Goal: Download file/media

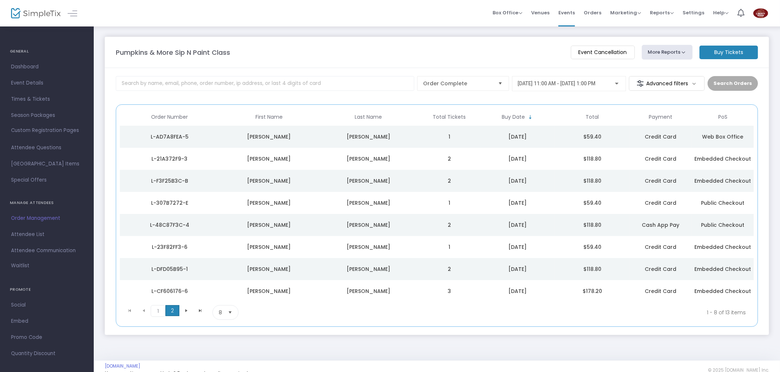
click at [169, 313] on span "2" at bounding box center [172, 310] width 14 height 11
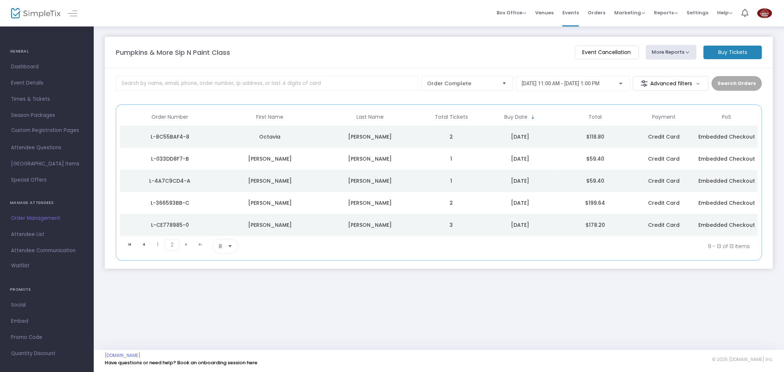
click at [674, 51] on button "More Reports" at bounding box center [671, 52] width 51 height 15
click at [676, 100] on li "Export Order List" at bounding box center [684, 99] width 77 height 14
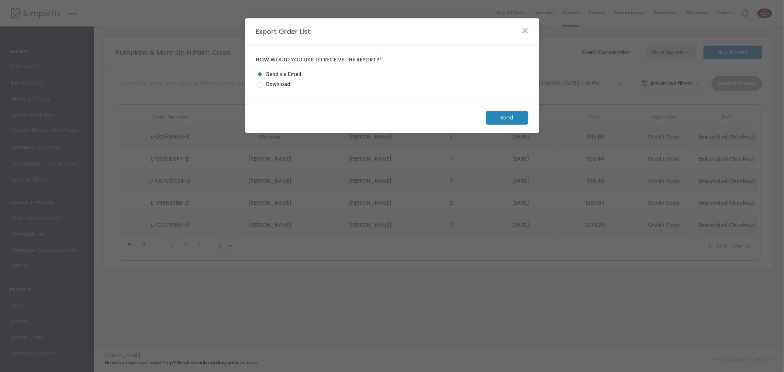
click at [262, 83] on span at bounding box center [259, 84] width 7 height 7
click at [260, 88] on input "Download" at bounding box center [259, 88] width 0 height 0
radio input "true"
click at [496, 116] on m-button "Download" at bounding box center [500, 118] width 55 height 14
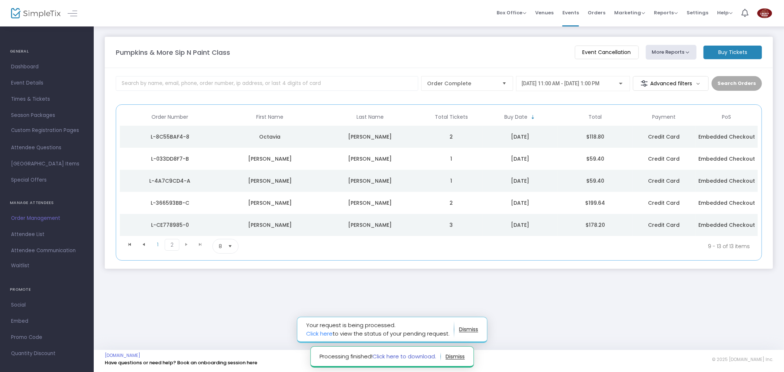
click at [406, 355] on link "Click here to download." at bounding box center [404, 356] width 64 height 8
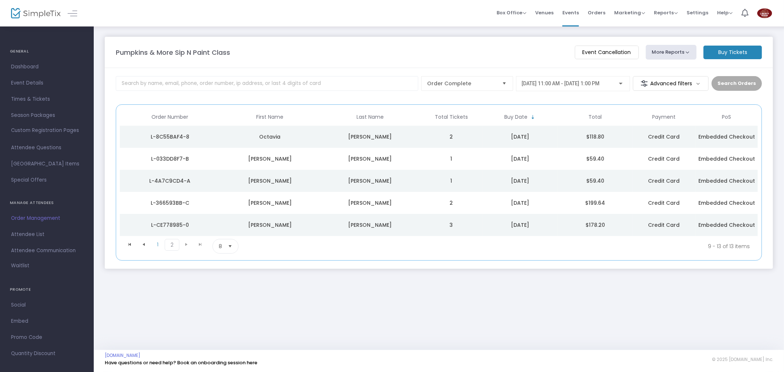
click at [660, 46] on button "More Reports" at bounding box center [671, 52] width 51 height 15
click at [33, 234] on span "Attendee List" at bounding box center [47, 235] width 72 height 10
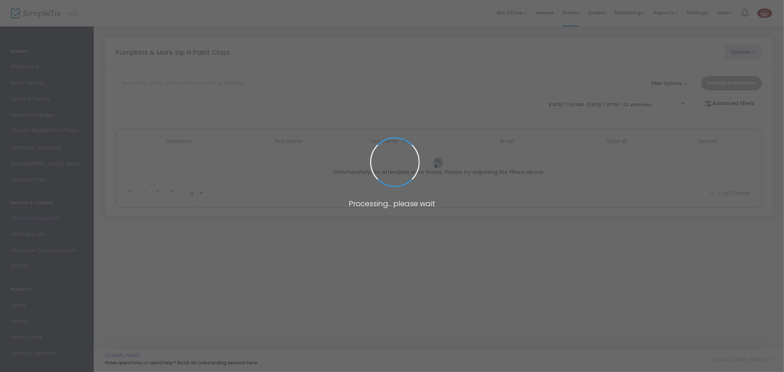
click at [687, 84] on span at bounding box center [392, 186] width 784 height 372
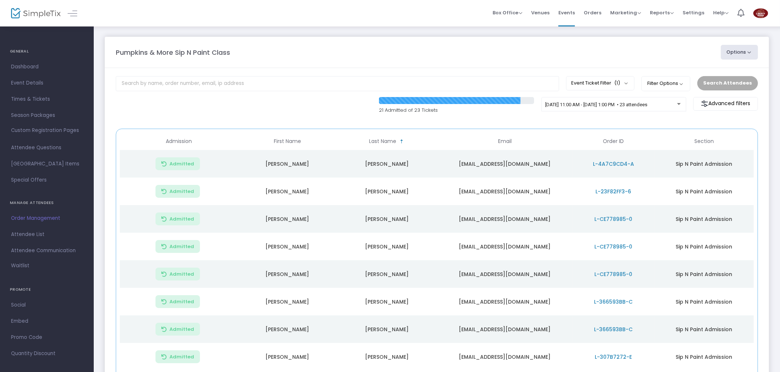
click at [687, 84] on button "Filter Options" at bounding box center [665, 83] width 49 height 15
click at [664, 60] on div "Pumpkins & More Sip N Paint Class Options Export List Print Name Tags Export to…" at bounding box center [436, 52] width 649 height 15
click at [745, 52] on button "Options" at bounding box center [739, 52] width 37 height 15
click at [716, 74] on li "Export List" at bounding box center [719, 74] width 68 height 14
radio input "false"
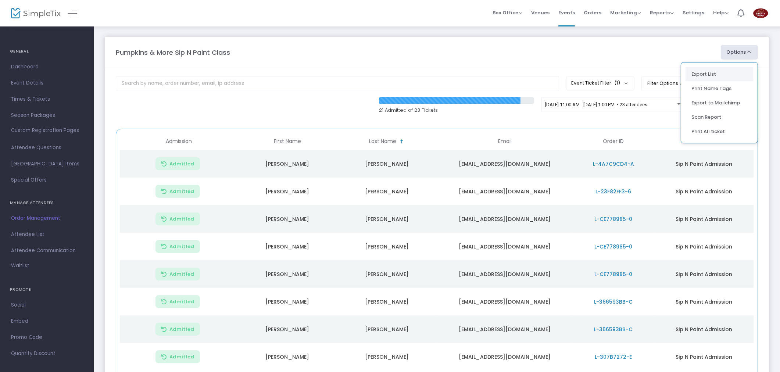
radio input "true"
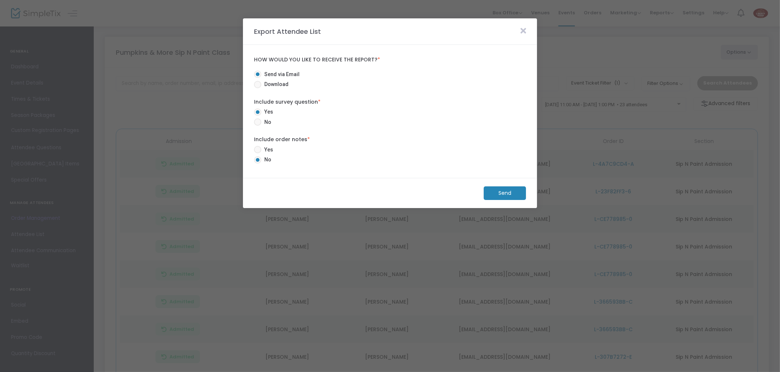
click at [257, 86] on span at bounding box center [257, 84] width 7 height 7
click at [257, 88] on input "Download" at bounding box center [257, 88] width 0 height 0
radio input "true"
click at [258, 150] on span at bounding box center [257, 149] width 7 height 7
click at [258, 153] on input "Yes" at bounding box center [257, 153] width 0 height 0
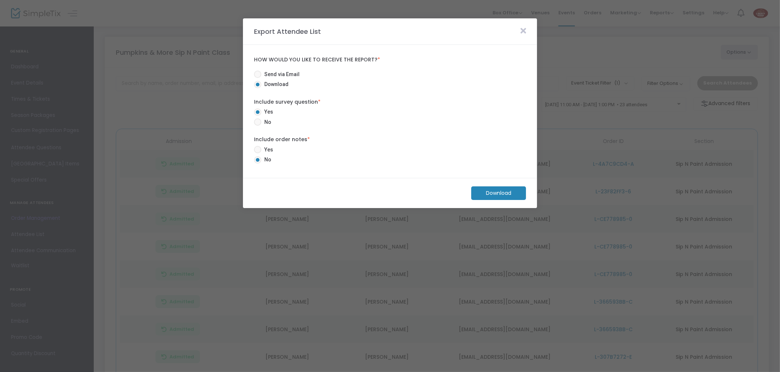
radio input "true"
click at [517, 31] on span at bounding box center [523, 31] width 13 height 9
click at [520, 31] on span at bounding box center [523, 31] width 13 height 9
click at [520, 31] on icon at bounding box center [523, 31] width 6 height 8
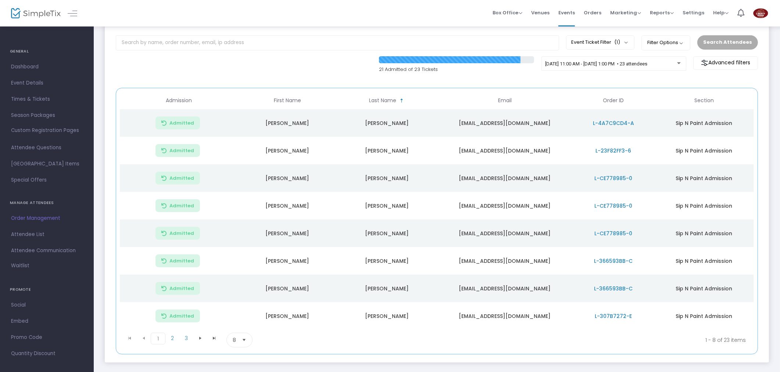
scroll to position [79, 0]
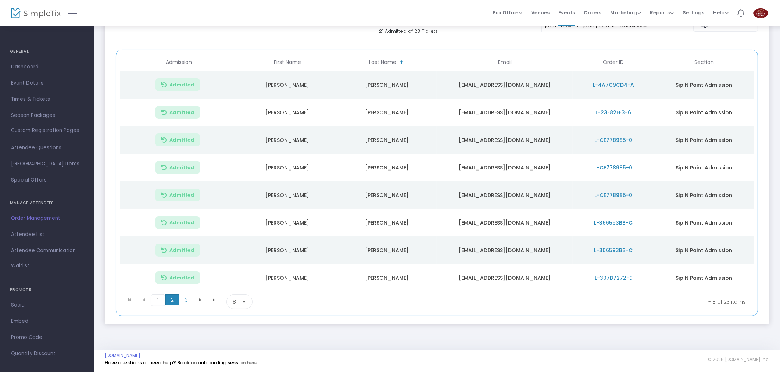
click at [175, 299] on span "2" at bounding box center [172, 299] width 14 height 11
click at [184, 301] on span "3" at bounding box center [186, 299] width 14 height 11
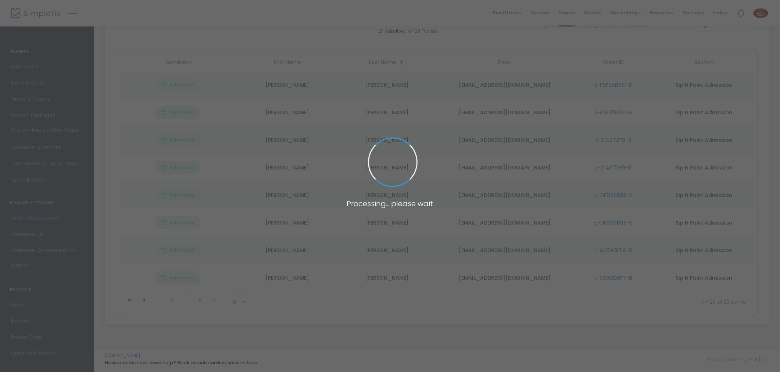
scroll to position [52, 0]
